Goal: Find specific page/section: Find specific page/section

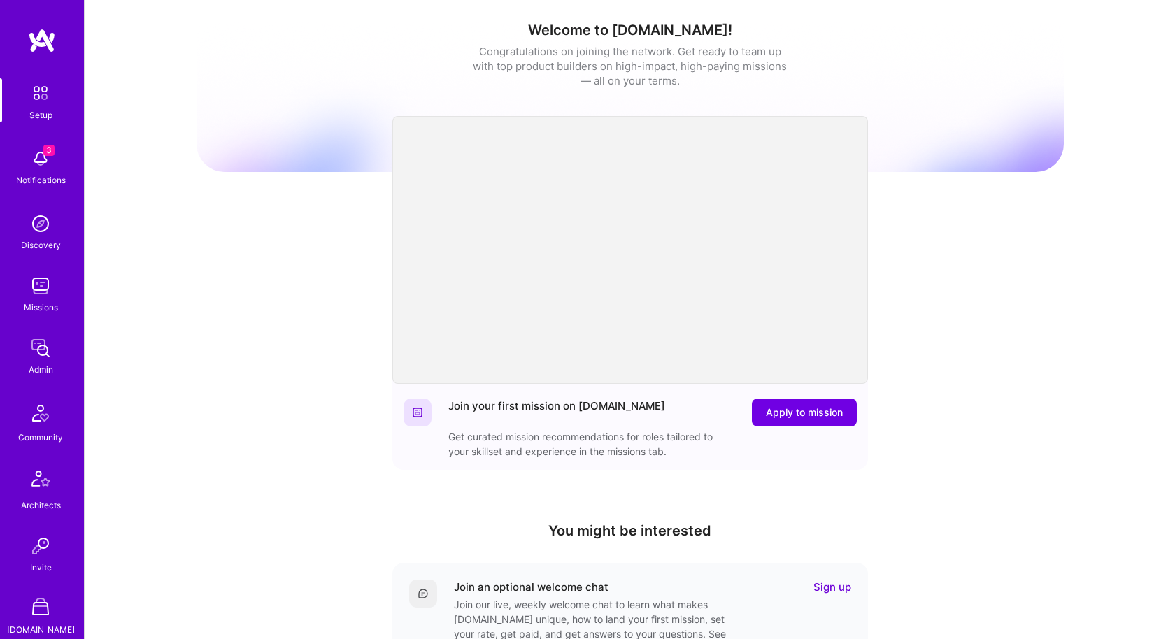
scroll to position [368, 0]
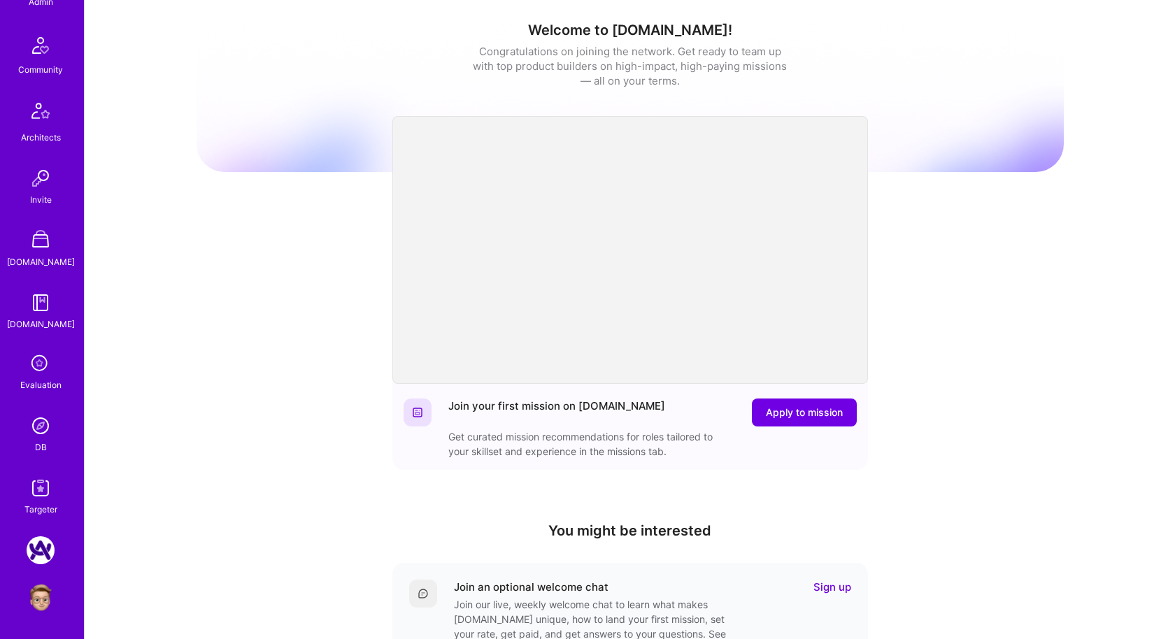
click at [43, 419] on img at bounding box center [41, 426] width 28 height 28
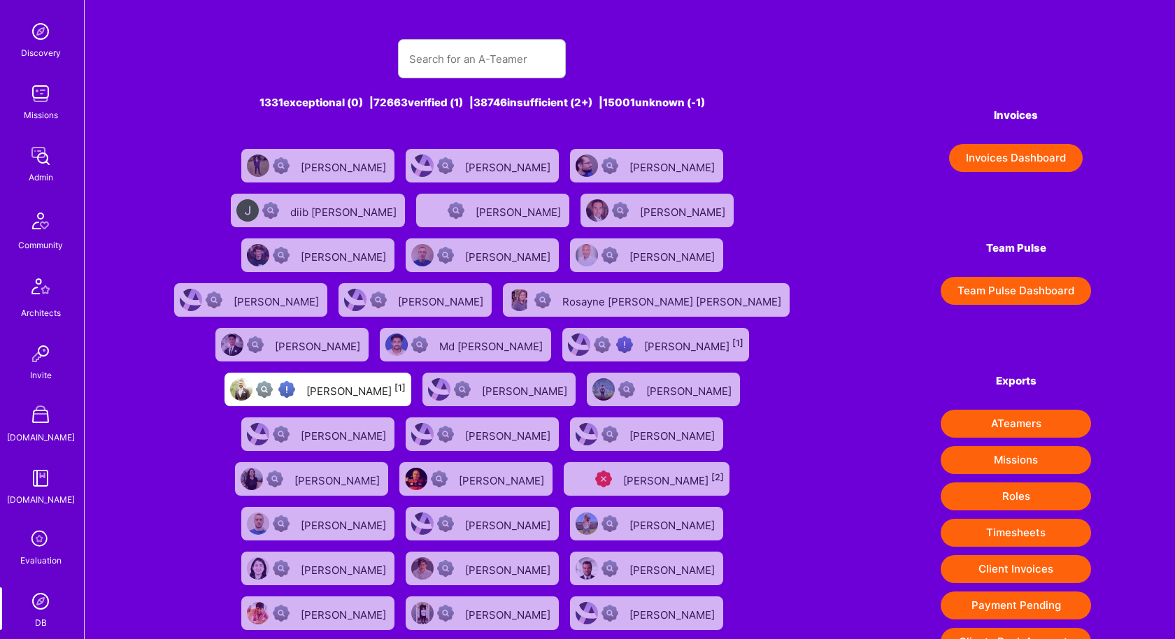
scroll to position [368, 0]
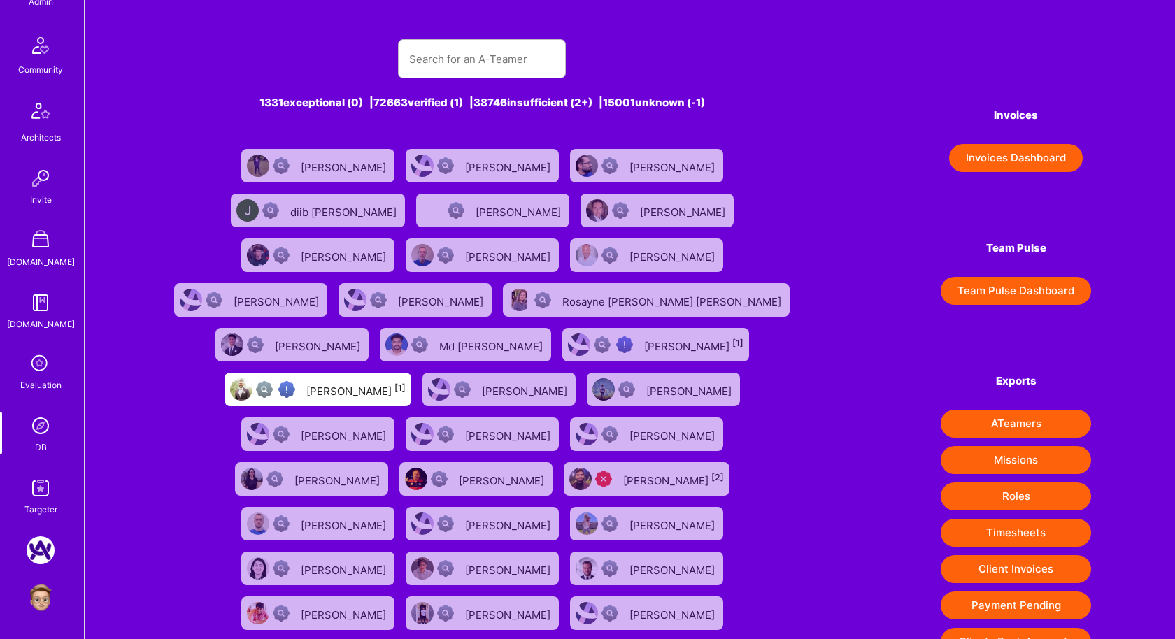
click at [43, 498] on img at bounding box center [41, 488] width 28 height 28
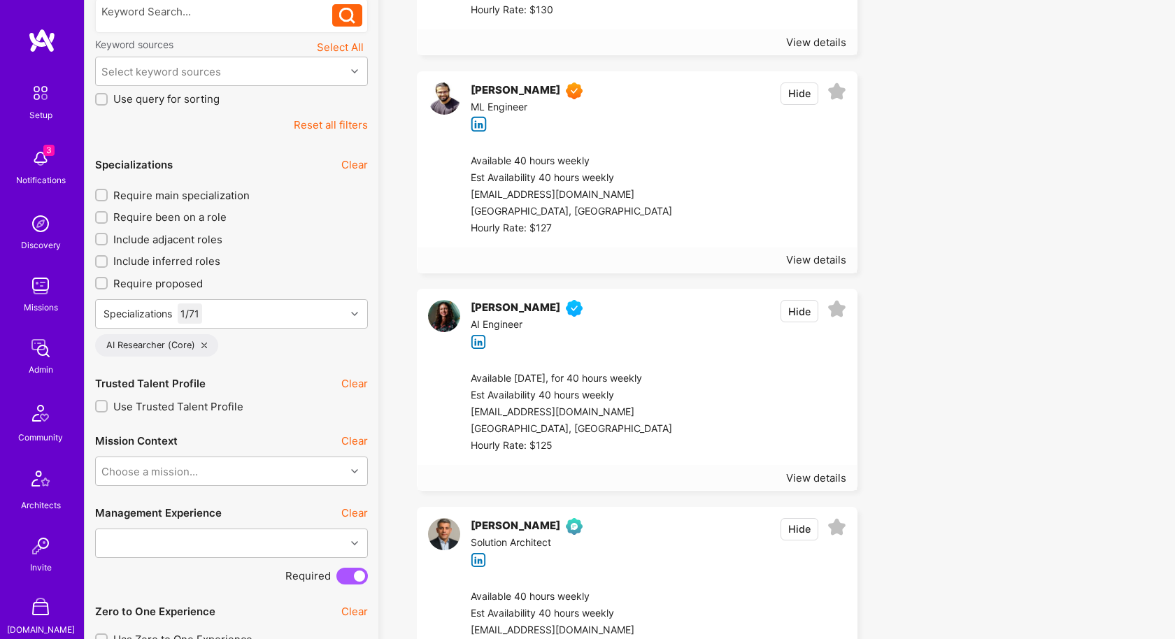
scroll to position [694, 0]
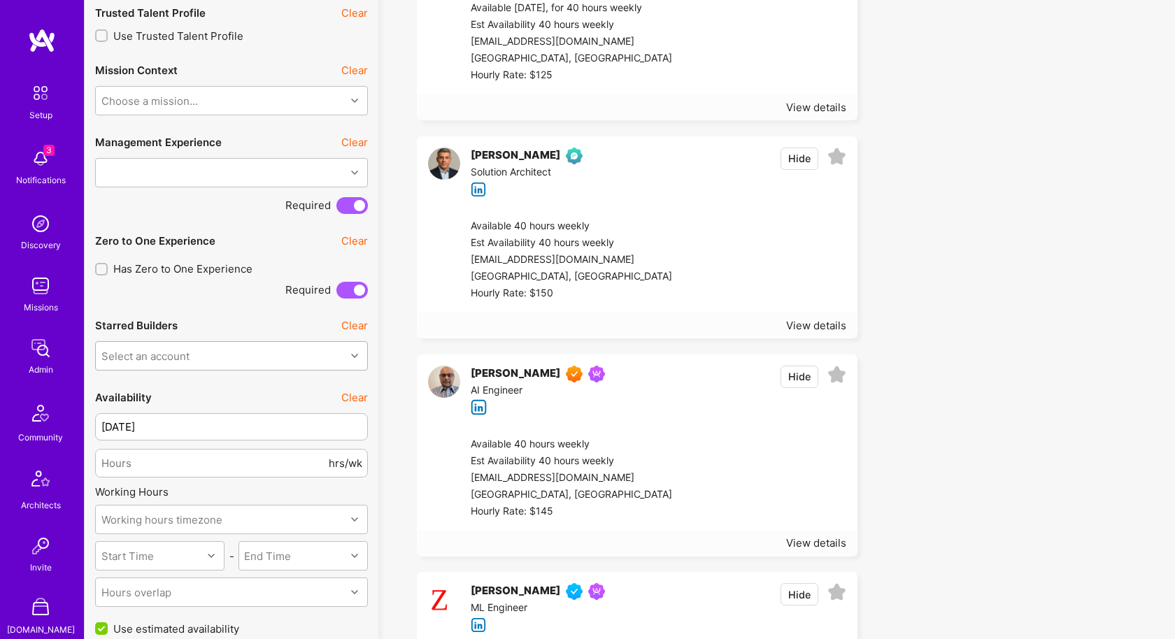
click at [176, 357] on div "Select an account" at bounding box center [221, 356] width 250 height 28
type input "[DOMAIN_NAME]"
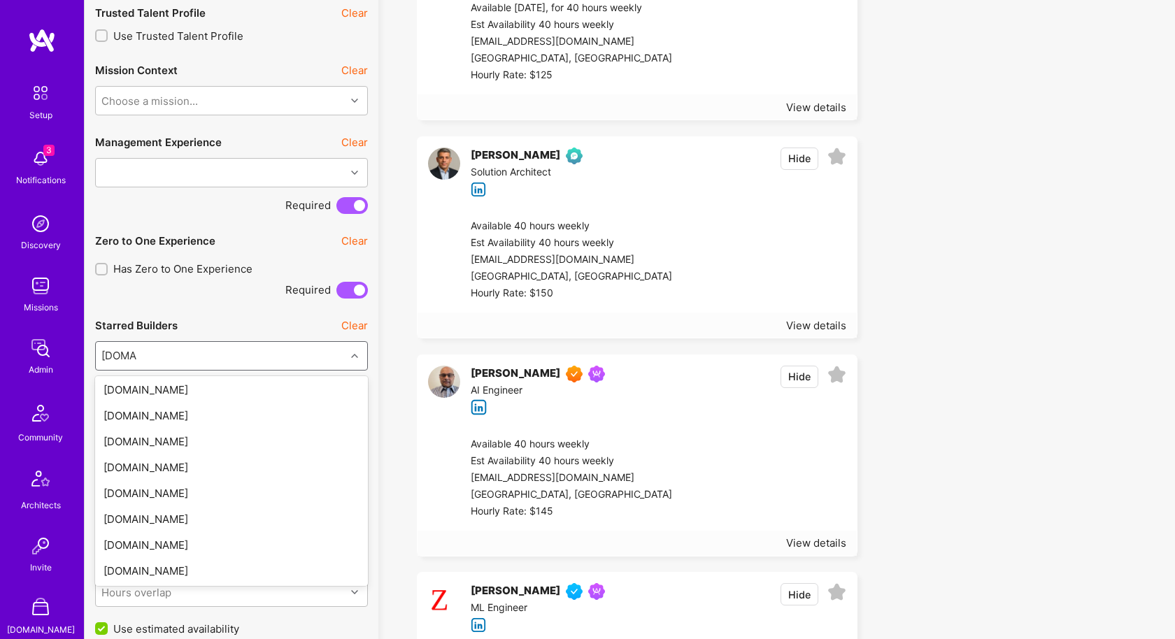
scroll to position [0, 0]
click at [141, 388] on div "[DOMAIN_NAME]" at bounding box center [231, 392] width 273 height 26
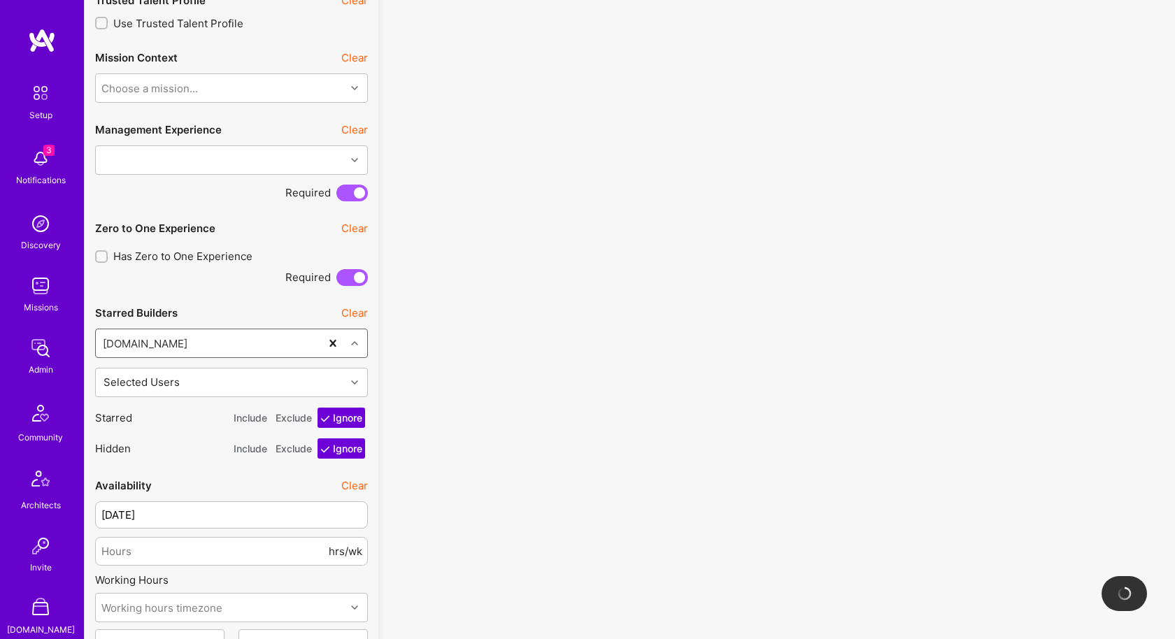
scroll to position [707, 0]
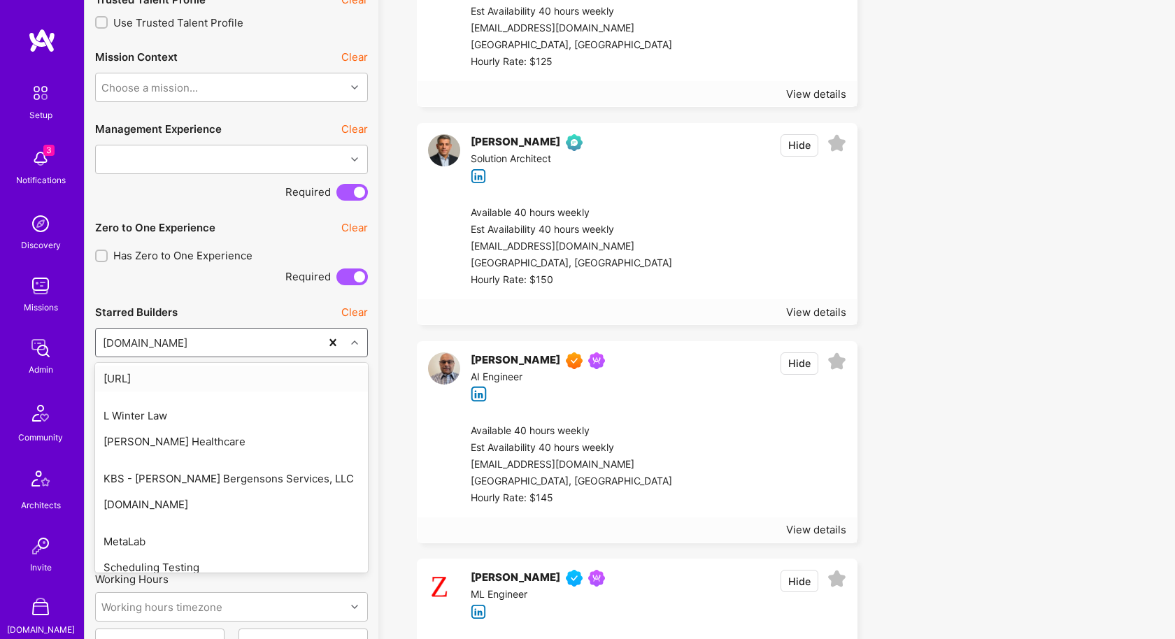
click at [171, 341] on div "[DOMAIN_NAME]" at bounding box center [208, 343] width 224 height 28
click at [260, 336] on div "[DOMAIN_NAME]" at bounding box center [208, 343] width 224 height 28
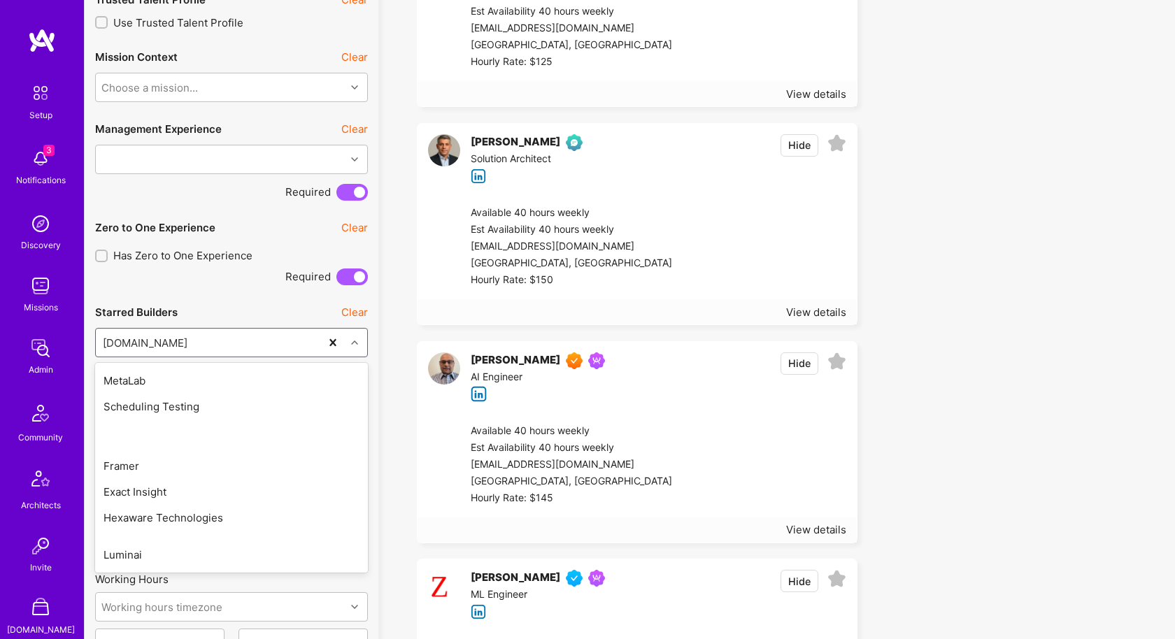
scroll to position [178, 0]
click at [196, 389] on div "Scheduling Testing" at bounding box center [231, 390] width 273 height 26
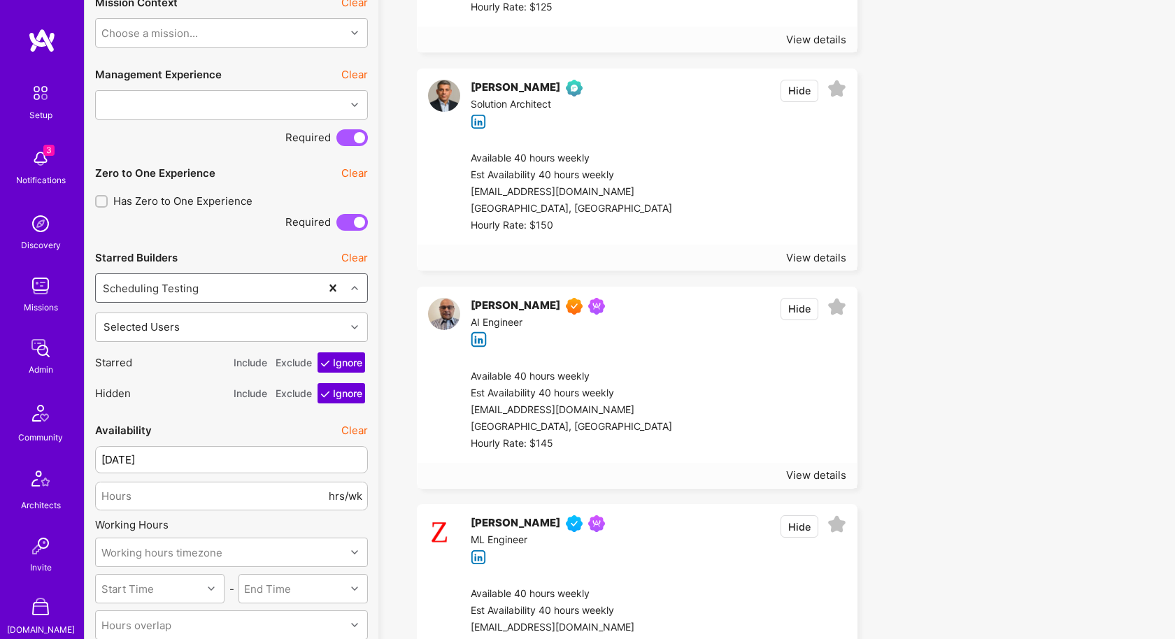
scroll to position [766, 0]
